Goal: Task Accomplishment & Management: Manage account settings

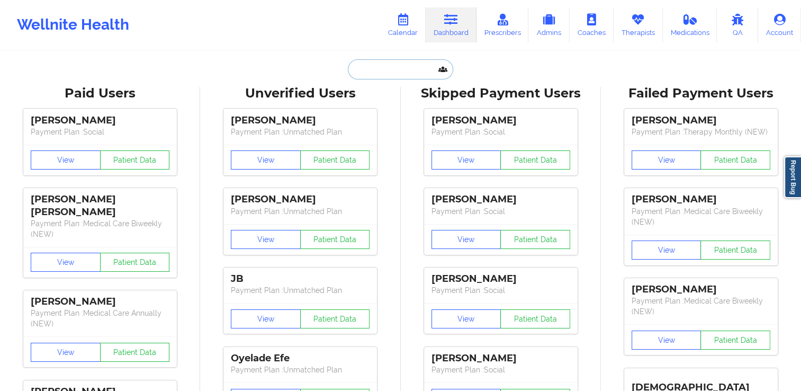
click at [396, 71] on input "text" at bounding box center [400, 69] width 105 height 20
paste input "[EMAIL_ADDRESS][DOMAIN_NAME]"
type input "[EMAIL_ADDRESS][DOMAIN_NAME]"
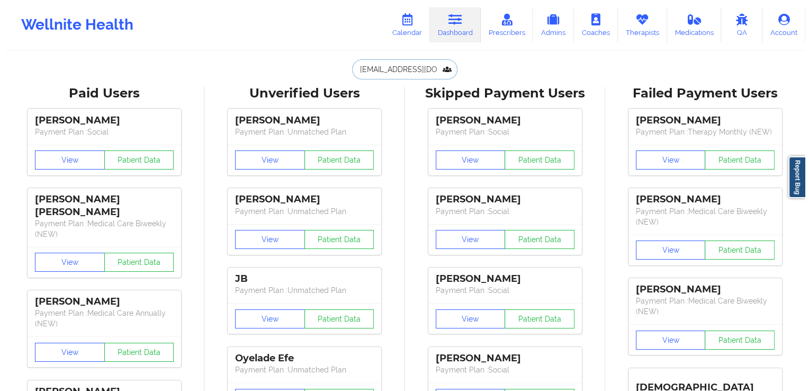
scroll to position [0, 4]
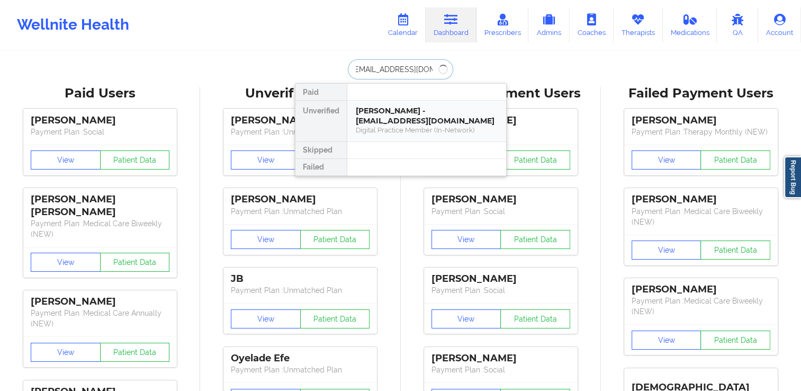
click at [411, 119] on div "[PERSON_NAME] - [EMAIL_ADDRESS][DOMAIN_NAME]" at bounding box center [427, 116] width 142 height 20
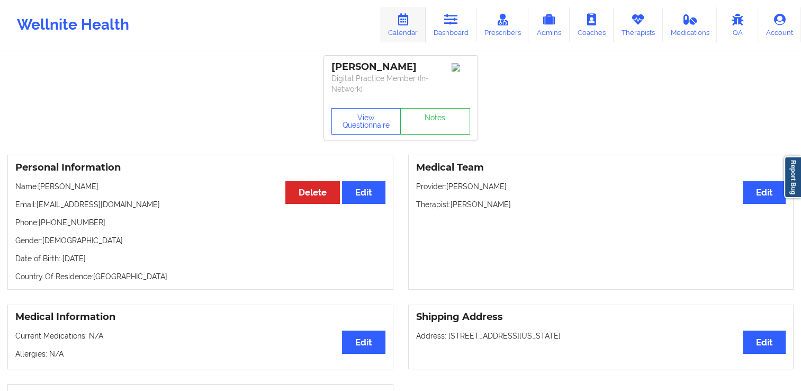
click at [414, 24] on link "Calendar" at bounding box center [403, 24] width 46 height 35
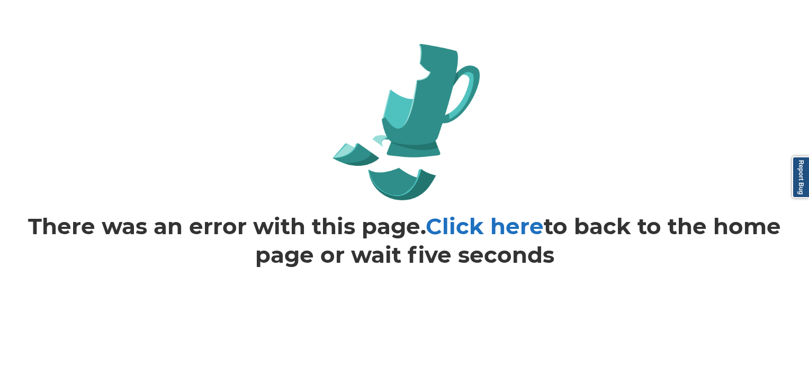
click at [473, 224] on link "Click here" at bounding box center [485, 226] width 118 height 28
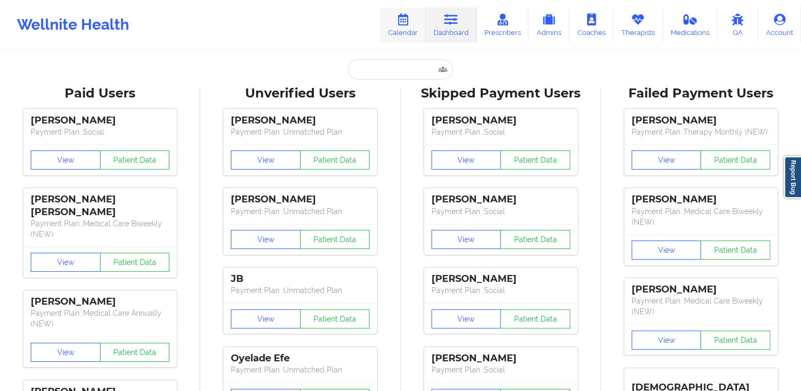
click at [414, 22] on link "Calendar" at bounding box center [403, 24] width 46 height 35
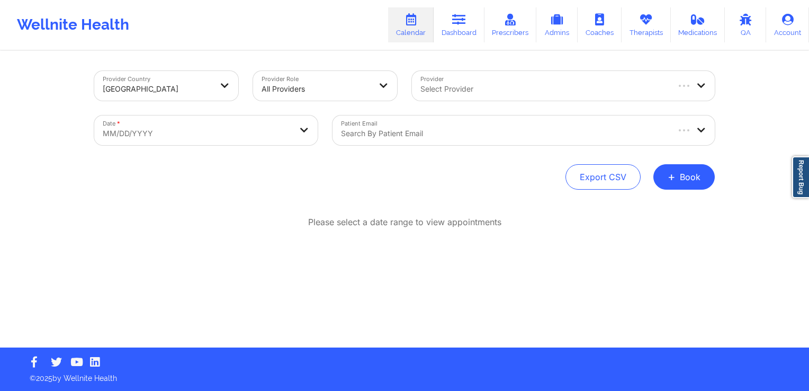
click at [422, 130] on div at bounding box center [504, 133] width 326 height 13
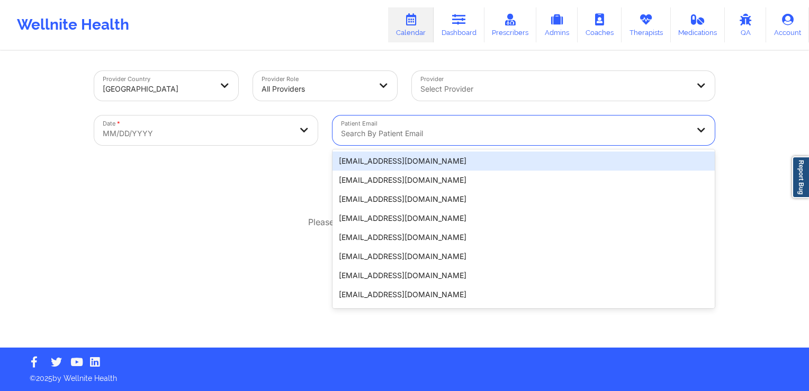
paste input "[EMAIL_ADDRESS][DOMAIN_NAME]"
type input "[EMAIL_ADDRESS][DOMAIN_NAME]"
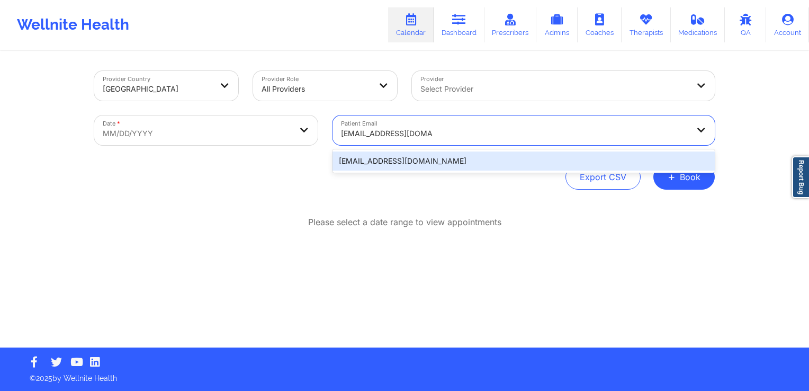
click at [400, 159] on div "[EMAIL_ADDRESS][DOMAIN_NAME]" at bounding box center [524, 161] width 382 height 19
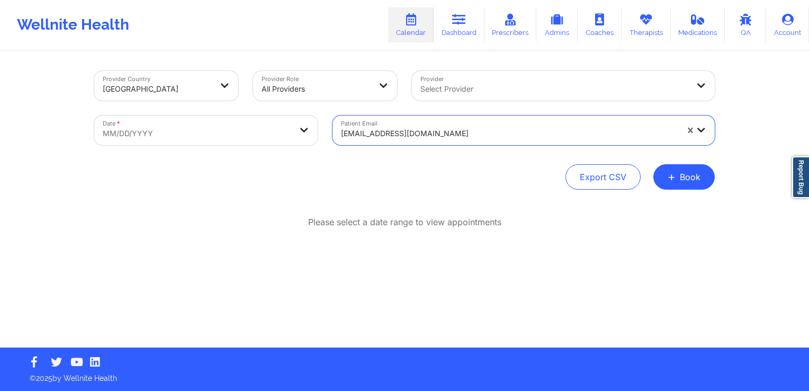
select select "2025-8"
select select "2025-9"
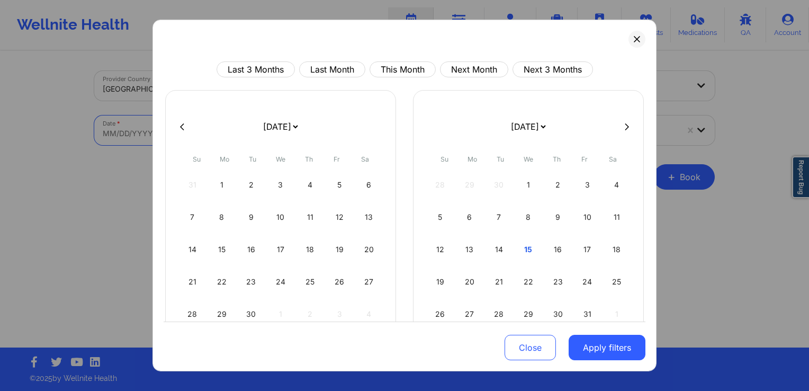
click at [209, 144] on body "Wellnite Health Calendar Dashboard Prescribers Admins Coaches Therapists Medica…" at bounding box center [404, 195] width 809 height 391
click at [305, 279] on div "25" at bounding box center [310, 282] width 27 height 30
select select "2025-8"
select select "2025-9"
select select "2025-8"
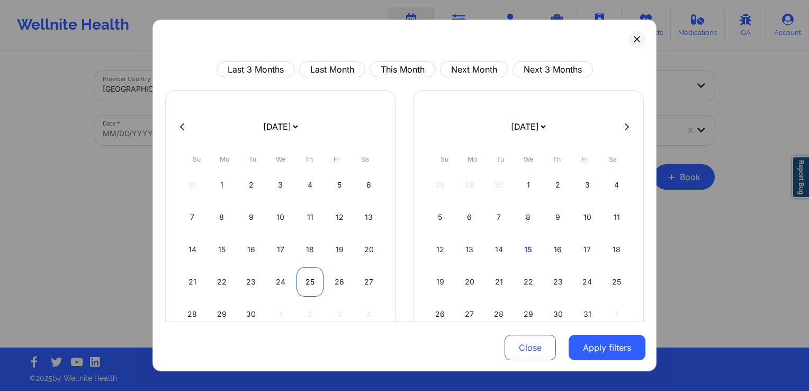
select select "2025-9"
click at [306, 288] on div "25" at bounding box center [310, 282] width 27 height 30
select select "2025-8"
select select "2025-9"
click at [576, 354] on button "Apply filters" at bounding box center [607, 347] width 77 height 25
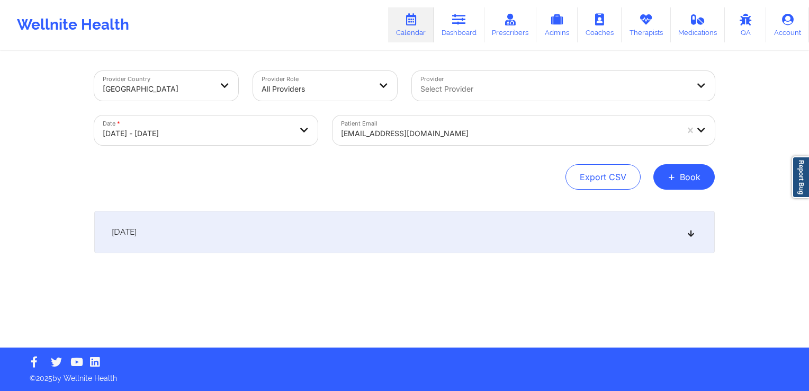
click at [332, 223] on div "September 25, 2025" at bounding box center [404, 232] width 621 height 42
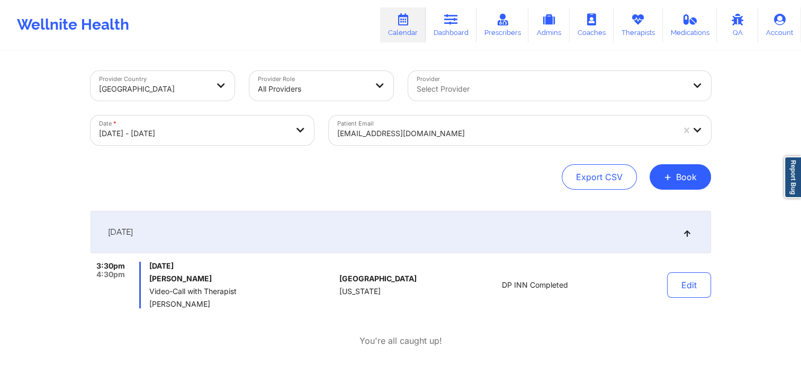
drag, startPoint x: 446, startPoint y: 33, endPoint x: 446, endPoint y: 42, distance: 9.5
click at [446, 33] on link "Dashboard" at bounding box center [451, 24] width 51 height 35
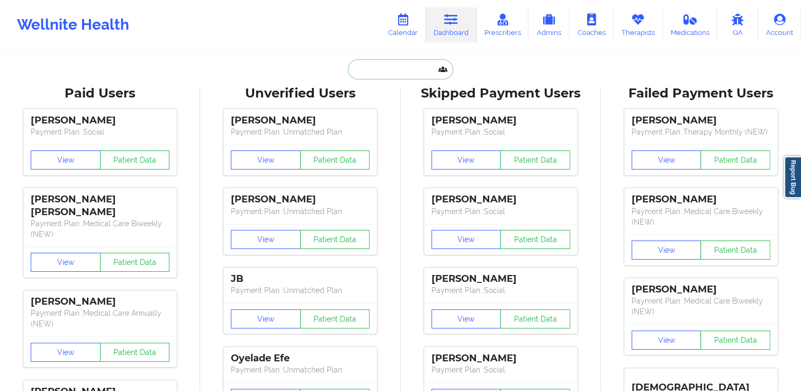
click at [409, 75] on input "text" at bounding box center [400, 69] width 105 height 20
paste input "[EMAIL_ADDRESS][DOMAIN_NAME]"
type input "[EMAIL_ADDRESS][DOMAIN_NAME]"
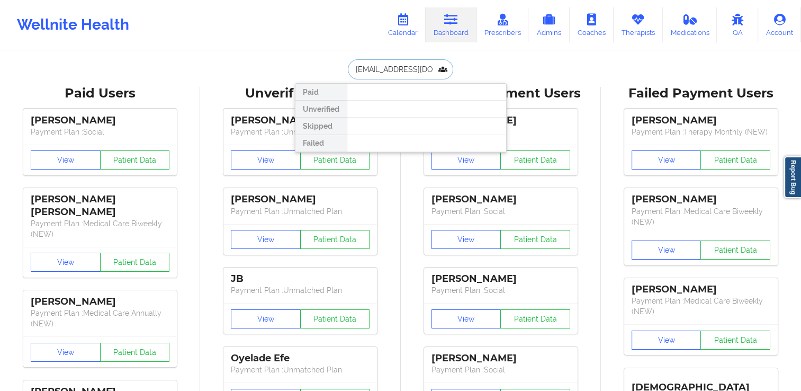
scroll to position [0, 4]
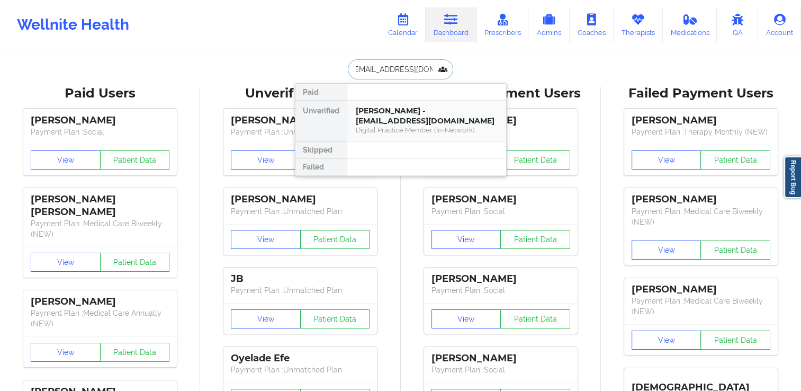
click at [401, 106] on div "Tyler Goh - tylergoh2005@gmail.com" at bounding box center [427, 116] width 142 height 20
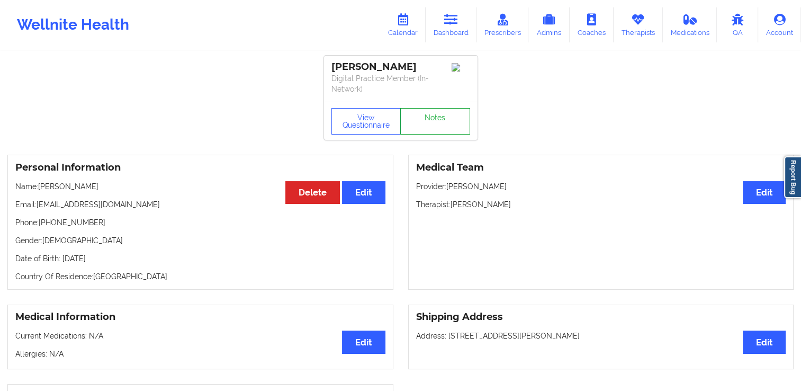
click at [425, 108] on link "Notes" at bounding box center [435, 121] width 70 height 26
drag, startPoint x: 36, startPoint y: 202, endPoint x: 127, endPoint y: 206, distance: 91.2
click at [127, 206] on p "Email: tylergoh2005@gmail.com" at bounding box center [200, 204] width 370 height 11
copy p "[EMAIL_ADDRESS][DOMAIN_NAME]"
click at [406, 21] on icon at bounding box center [403, 20] width 14 height 12
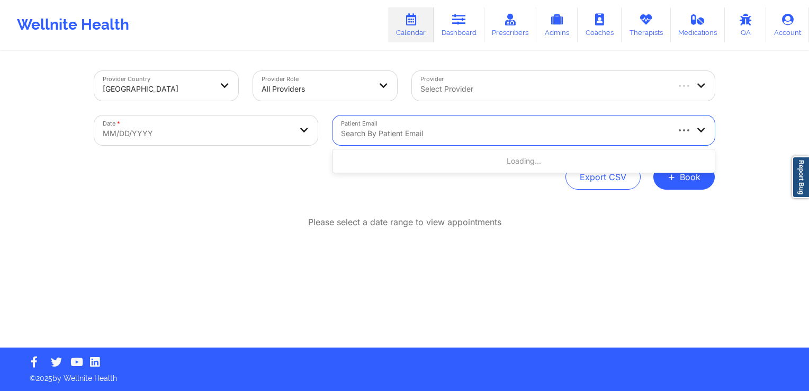
click at [403, 132] on div at bounding box center [504, 133] width 326 height 13
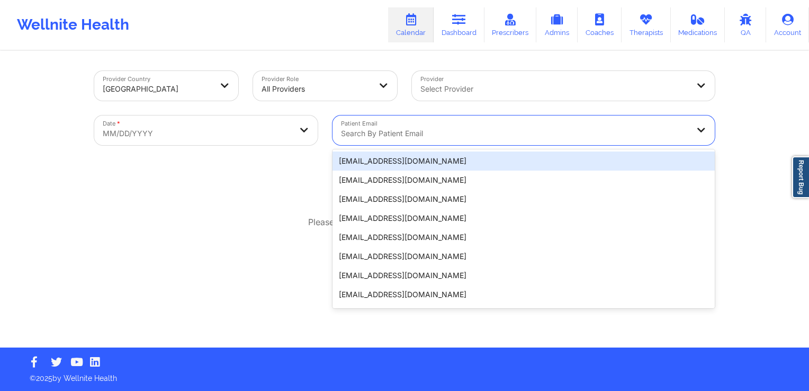
paste input "[EMAIL_ADDRESS][DOMAIN_NAME]"
type input "[EMAIL_ADDRESS][DOMAIN_NAME]"
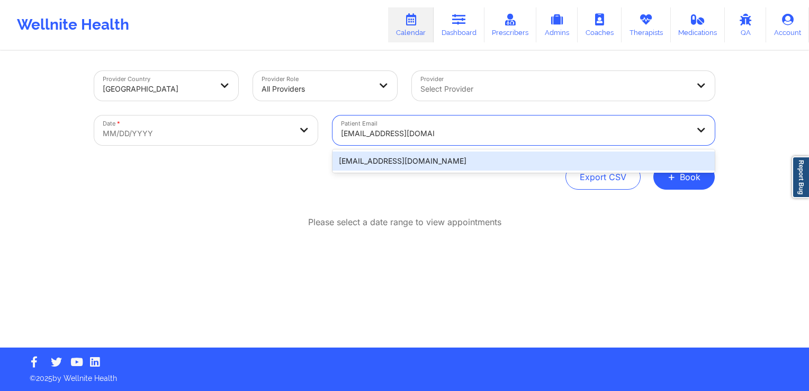
click at [403, 169] on div "[EMAIL_ADDRESS][DOMAIN_NAME]" at bounding box center [524, 161] width 382 height 19
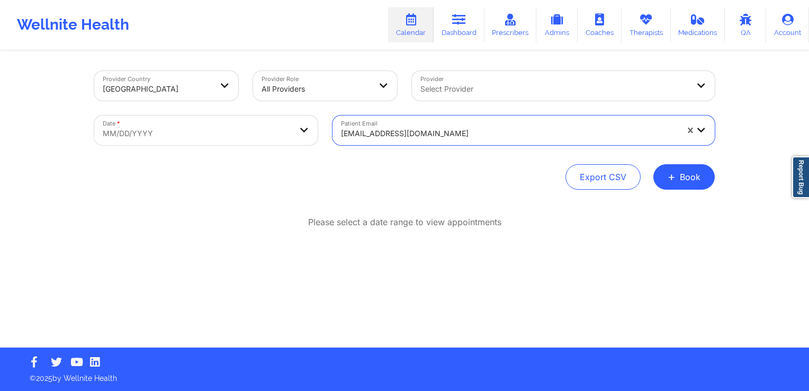
click at [231, 124] on body "Wellnite Health Calendar Dashboard Prescribers Admins Coaches Therapists Medica…" at bounding box center [404, 195] width 809 height 391
select select "2025-8"
select select "2025-9"
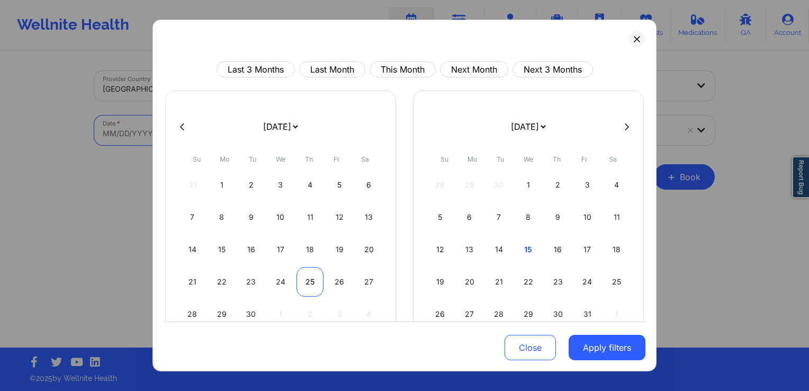
click at [315, 279] on div "25" at bounding box center [310, 282] width 27 height 30
select select "2025-8"
select select "2025-9"
select select "2025-8"
select select "2025-9"
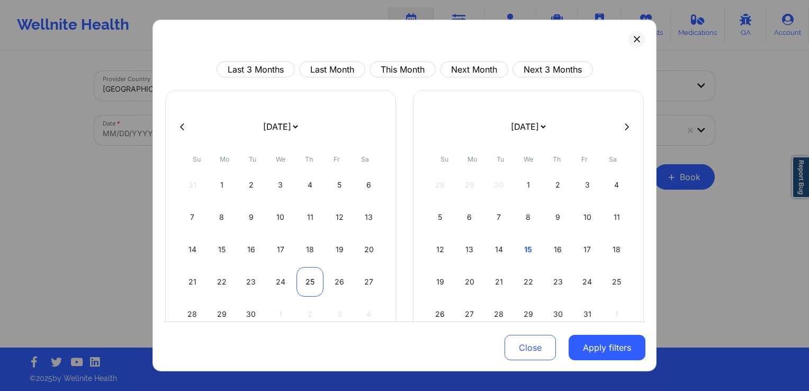
click at [314, 285] on div "25" at bounding box center [310, 282] width 27 height 30
select select "2025-8"
select select "2025-9"
click at [581, 345] on button "Apply filters" at bounding box center [607, 347] width 77 height 25
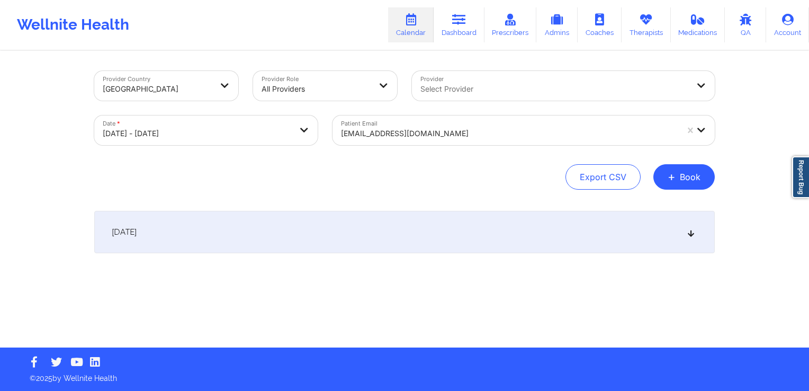
click at [362, 243] on div "September 25, 2025" at bounding box center [404, 232] width 621 height 42
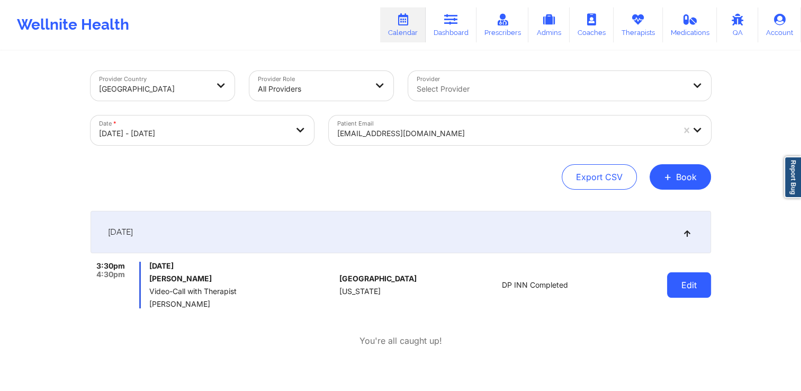
click at [680, 287] on button "Edit" at bounding box center [689, 284] width 44 height 25
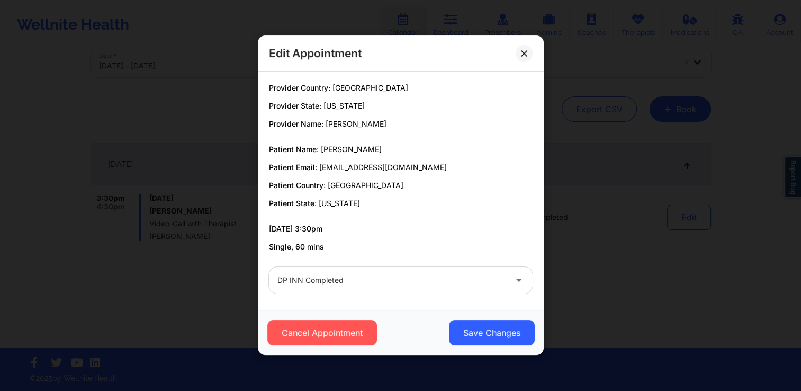
scroll to position [2, 0]
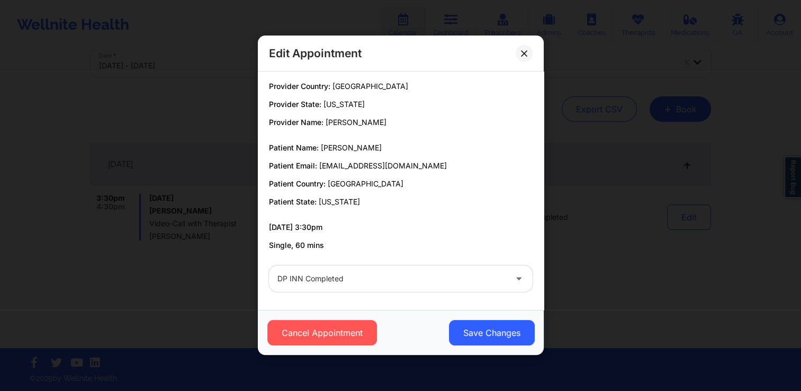
click at [604, 283] on div "Edit Appointment Provider Country: United States Provider State: New York Provi…" at bounding box center [400, 195] width 801 height 391
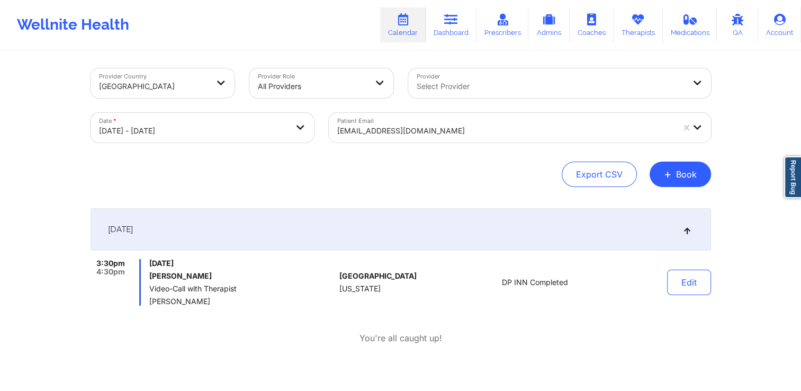
scroll to position [0, 0]
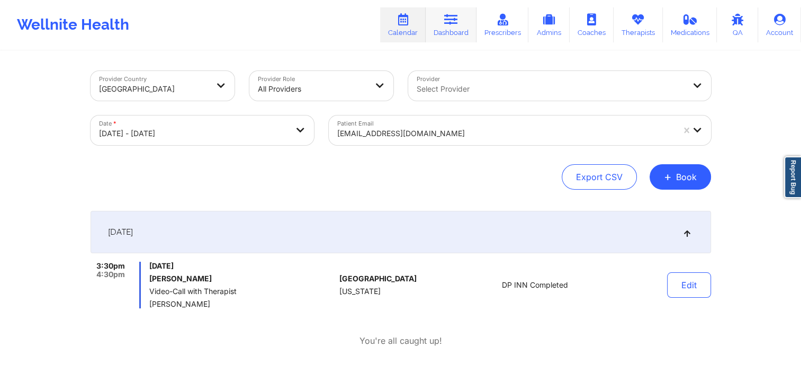
click at [462, 38] on link "Dashboard" at bounding box center [451, 24] width 51 height 35
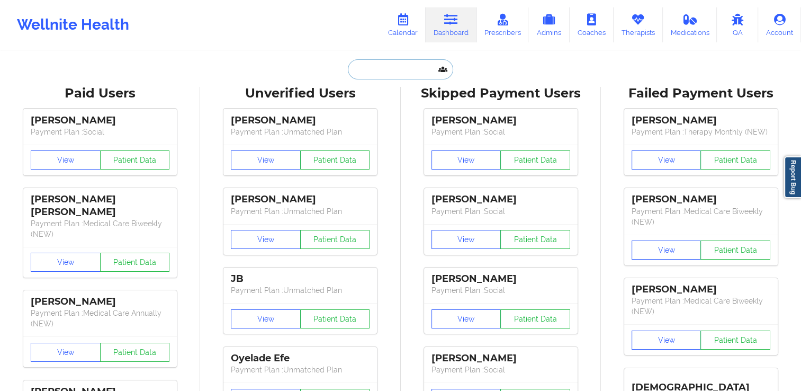
click at [412, 69] on input "text" at bounding box center [400, 69] width 105 height 20
paste input "[EMAIL_ADDRESS][DOMAIN_NAME]"
type input "[EMAIL_ADDRESS][DOMAIN_NAME]"
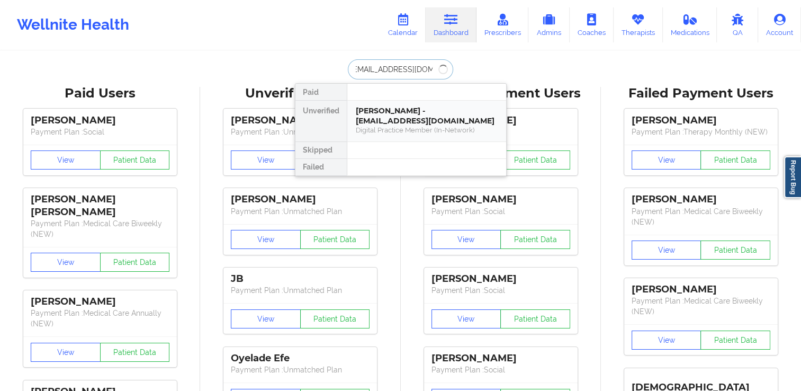
click at [403, 115] on div "Tyler Goh - tylergoh2005@gmail.com" at bounding box center [427, 116] width 142 height 20
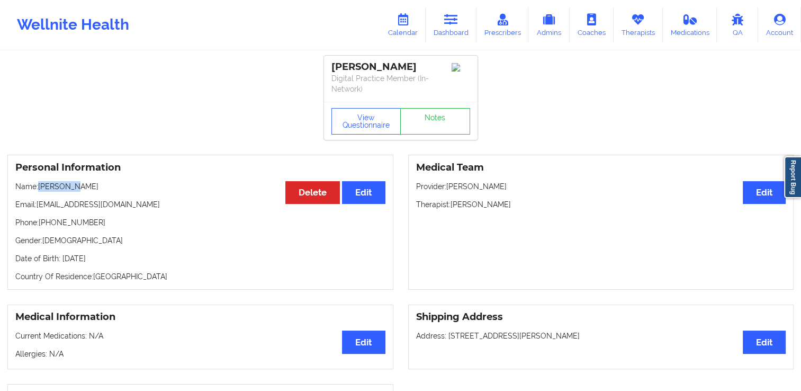
drag, startPoint x: 39, startPoint y: 185, endPoint x: 83, endPoint y: 189, distance: 44.2
click at [82, 189] on p "Name: Tyler Goh" at bounding box center [200, 186] width 370 height 11
copy p "Tyler Goh"
